Goal: Transaction & Acquisition: Subscribe to service/newsletter

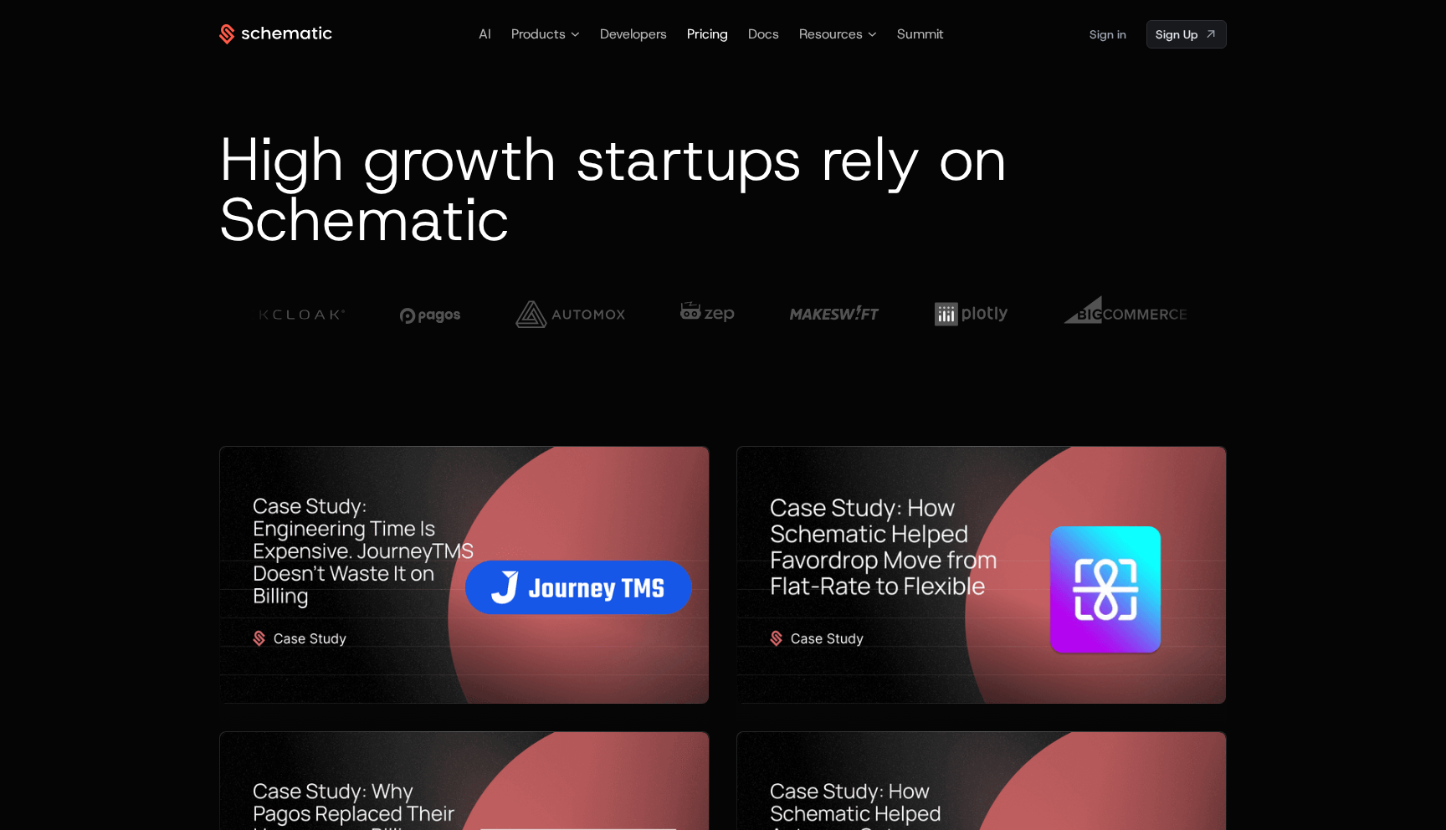
click at [705, 37] on span "Pricing" at bounding box center [707, 34] width 41 height 18
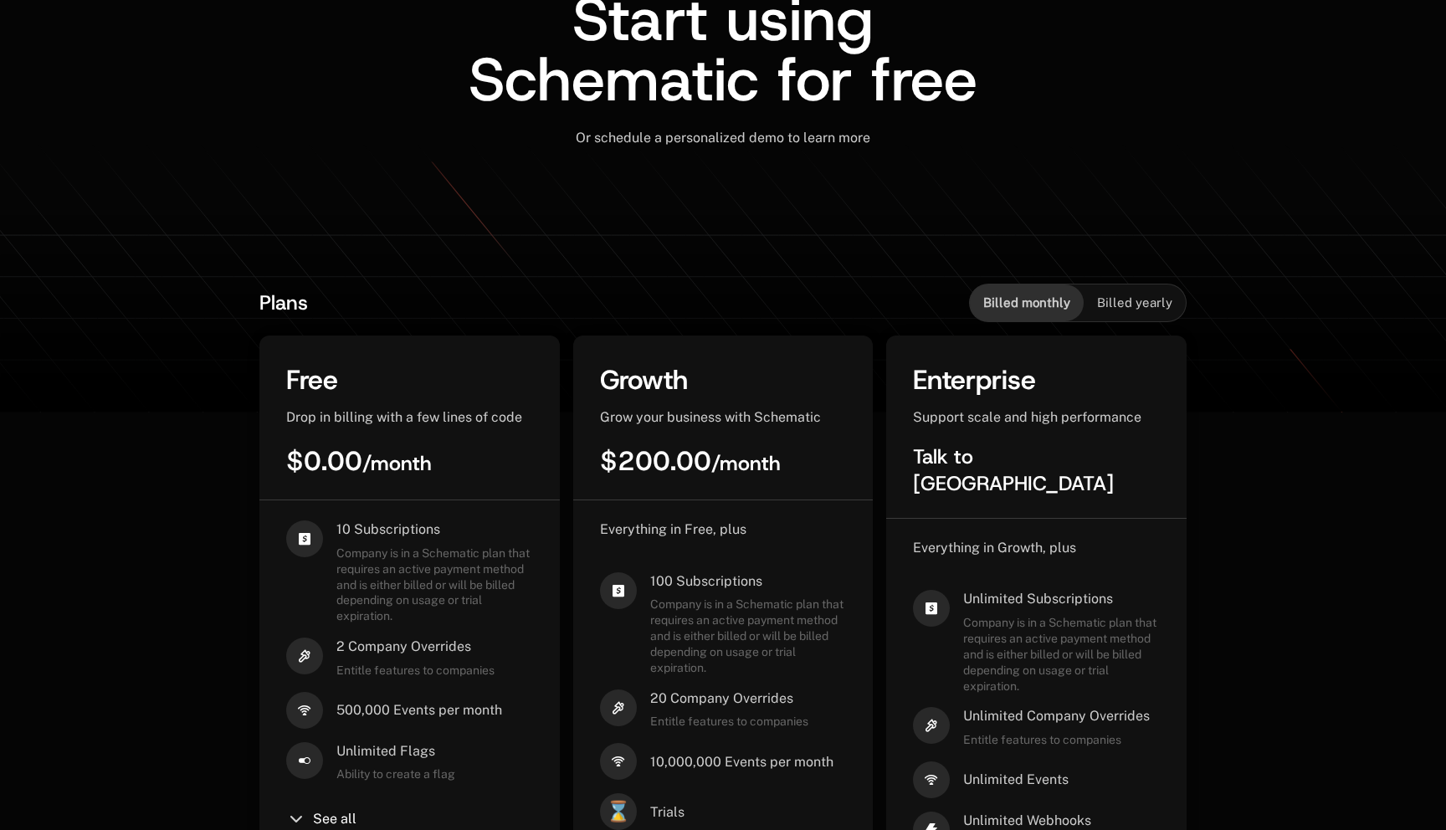
scroll to position [149, 0]
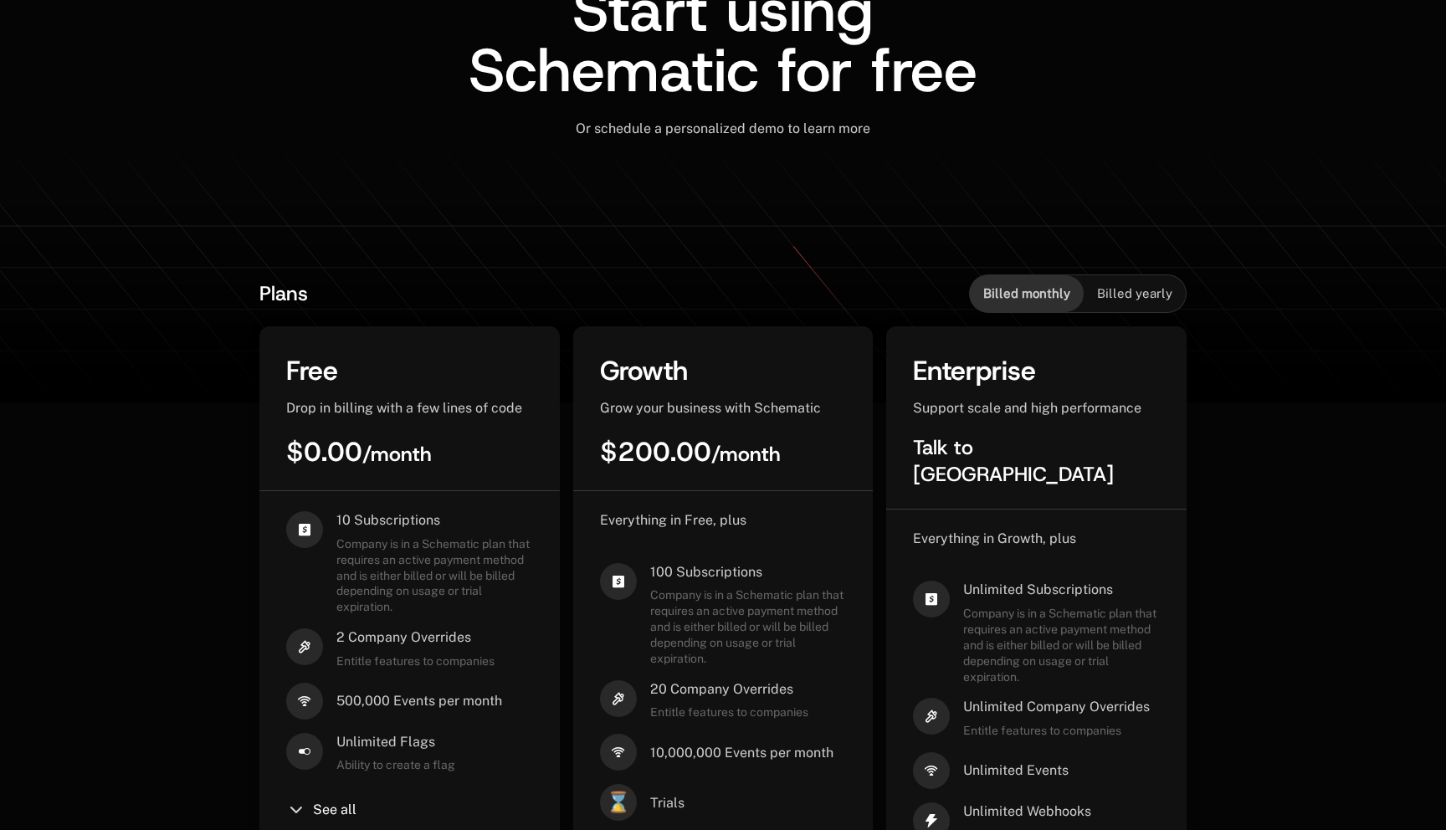
click at [1155, 302] on div "Billed yearly" at bounding box center [1135, 293] width 102 height 37
click at [1043, 292] on span "Billed monthly" at bounding box center [1026, 293] width 87 height 17
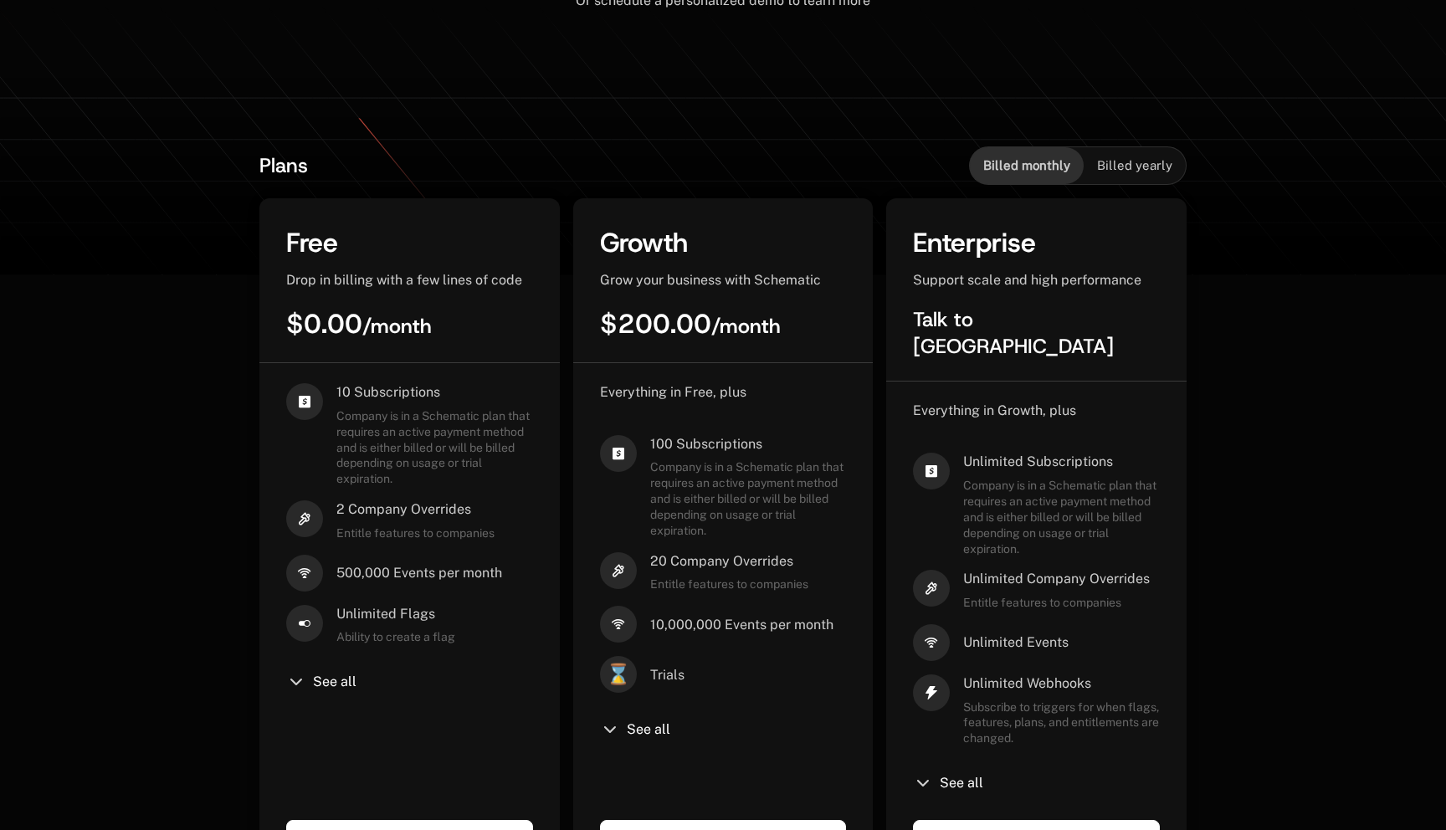
scroll to position [294, 0]
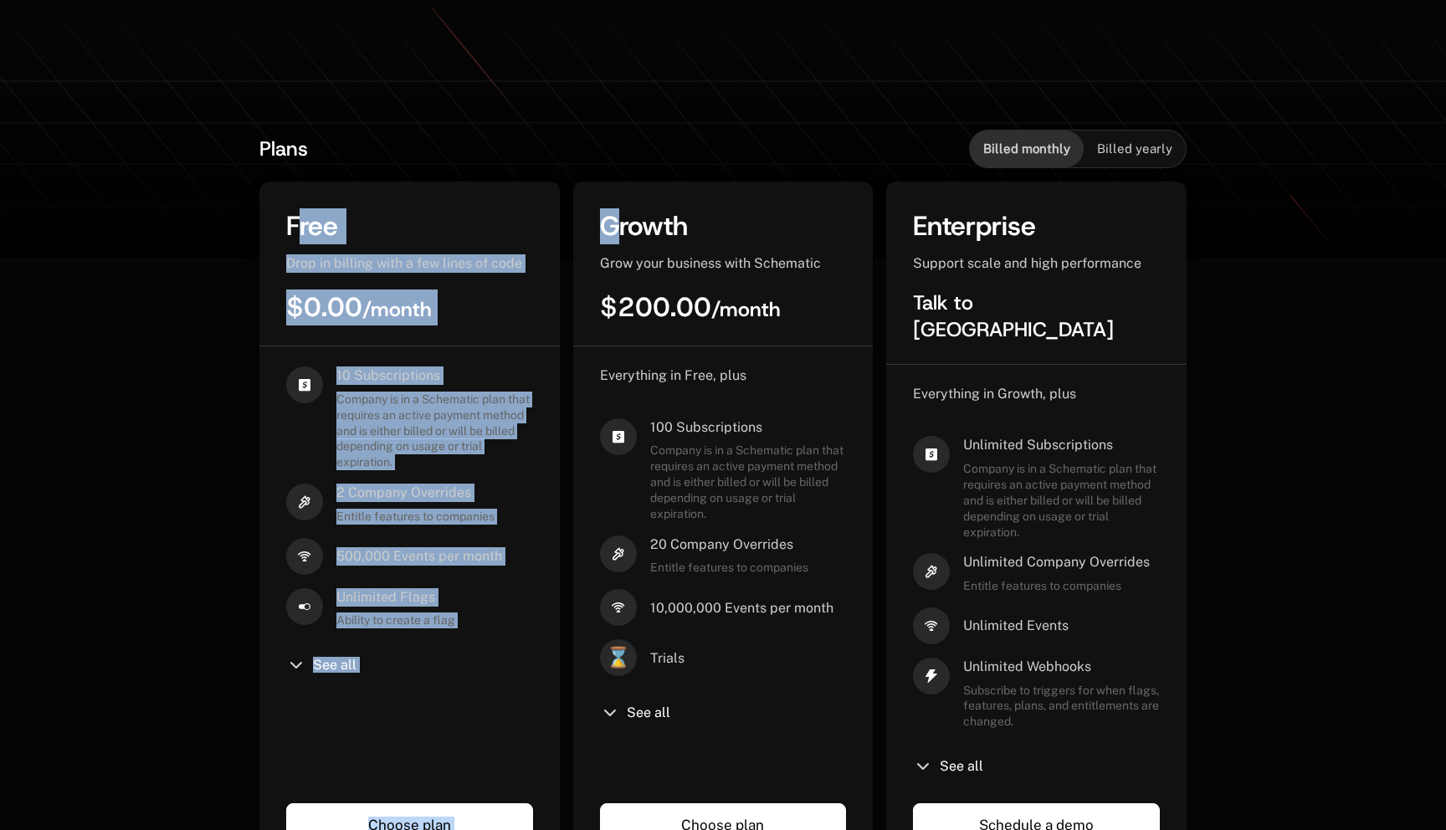
drag, startPoint x: 293, startPoint y: 230, endPoint x: 610, endPoint y: 229, distance: 317.2
click at [612, 229] on div "Free Drop in billing with a few lines of code $0.00 / month 10 Subscriptions Co…" at bounding box center [722, 528] width 927 height 692
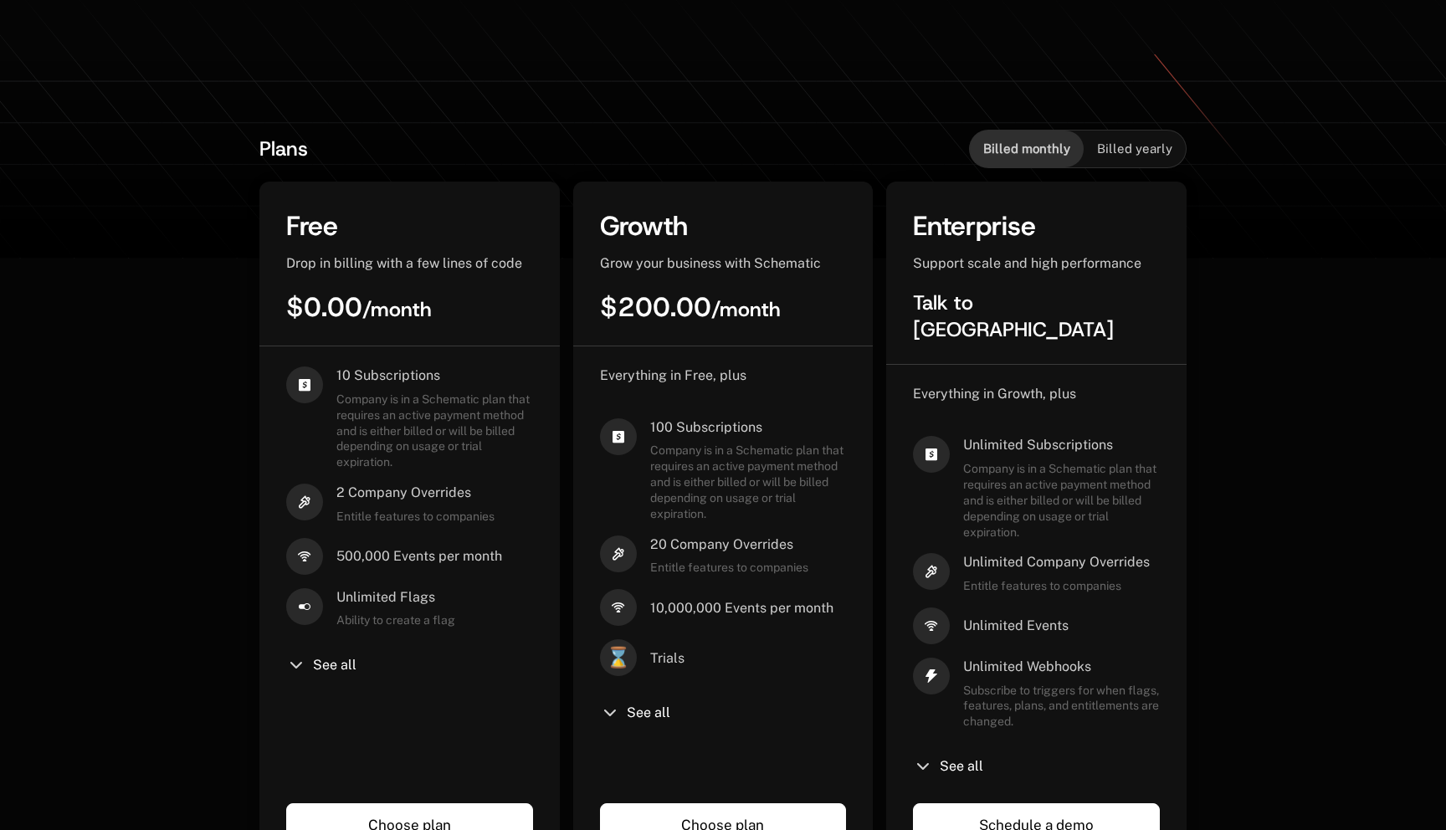
click at [466, 208] on div "Free" at bounding box center [409, 226] width 247 height 36
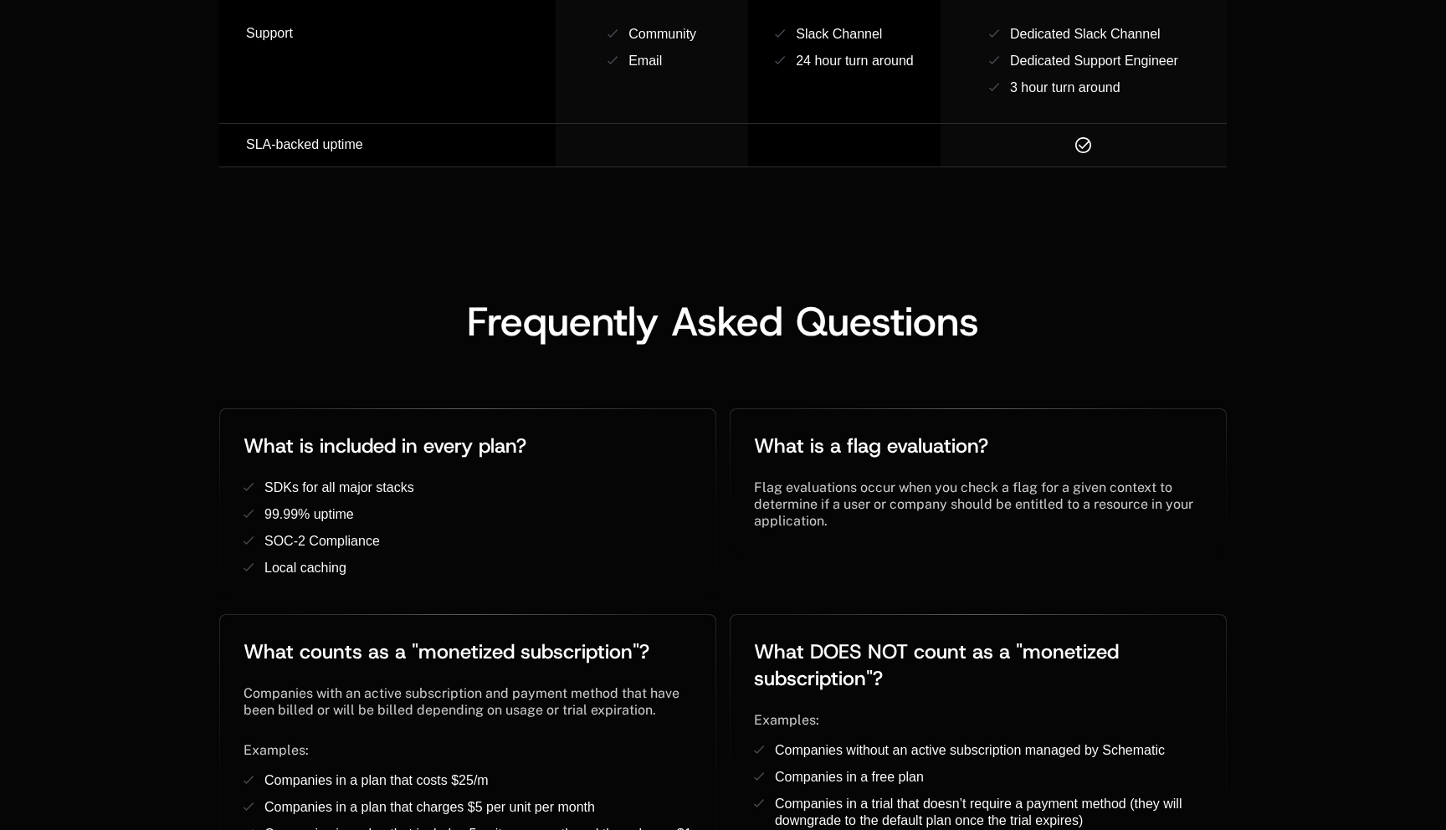
scroll to position [2785, 0]
